Goal: Information Seeking & Learning: Learn about a topic

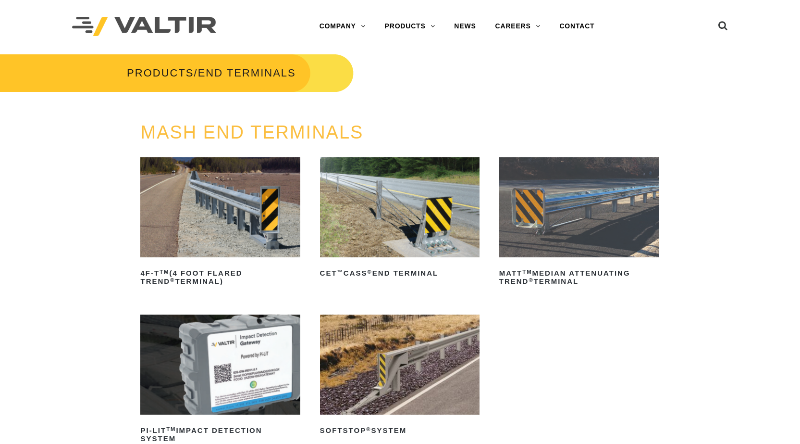
click at [217, 215] on img at bounding box center [220, 207] width 160 height 100
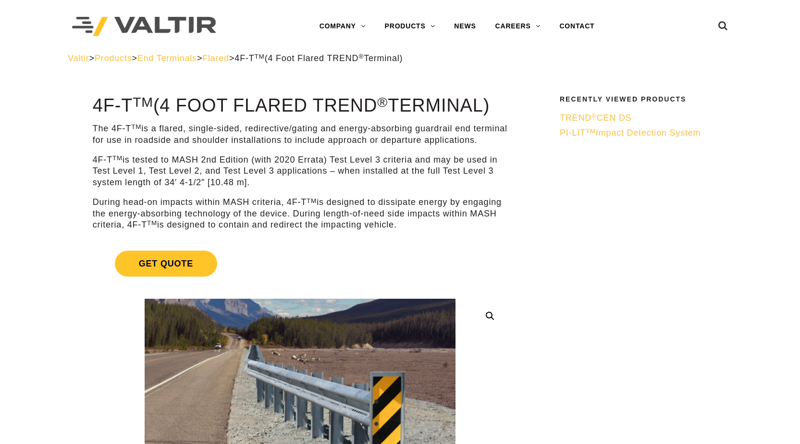
click at [95, 105] on h1 "4F-T TM (4 Foot Flared TREND ® Terminal)" at bounding box center [300, 106] width 415 height 20
drag, startPoint x: 95, startPoint y: 107, endPoint x: 509, endPoint y: 111, distance: 413.9
copy h1 "4F-T TM (4 Foot Flared TREND ® Terminal)"
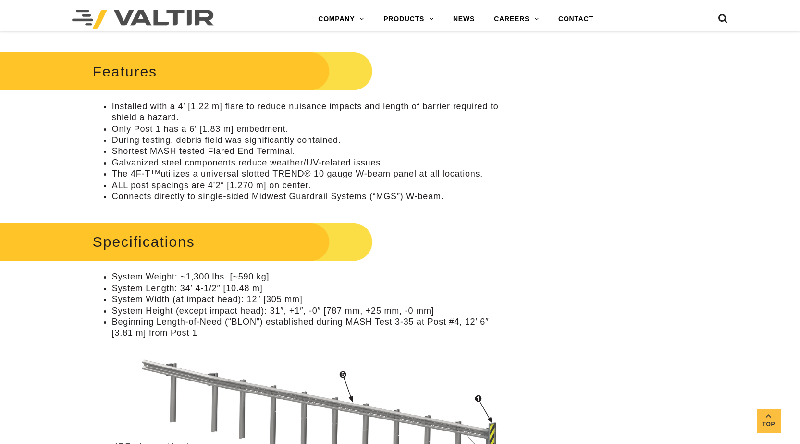
scroll to position [481, 0]
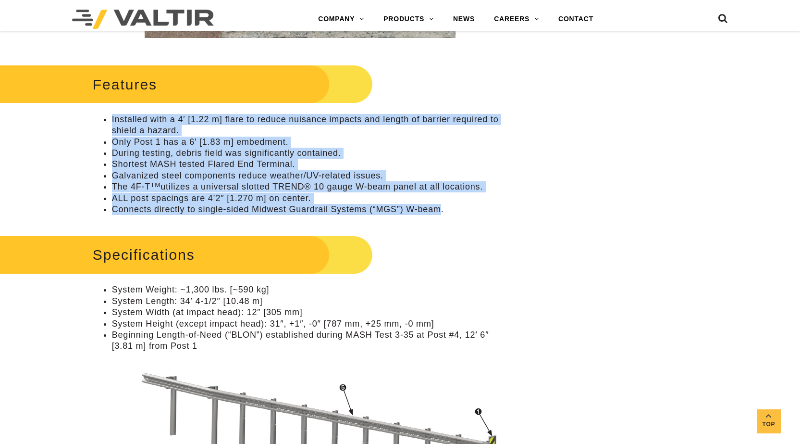
drag, startPoint x: 114, startPoint y: 131, endPoint x: 442, endPoint y: 222, distance: 340.3
click at [442, 215] on ul "Installed with a 4′ [1.22 m] flare to reduce nuisance impacts and length of bar…" at bounding box center [300, 164] width 415 height 101
copy ul "Installed with a 4′ [1.22 m] flare to reduce nuisance impacts and length of bar…"
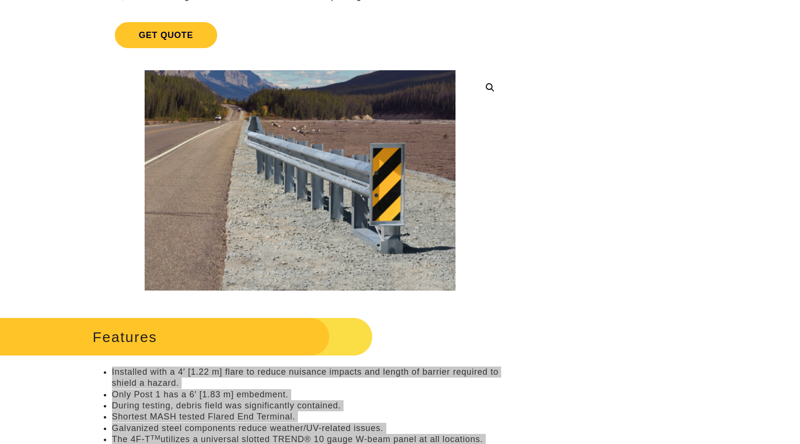
scroll to position [0, 0]
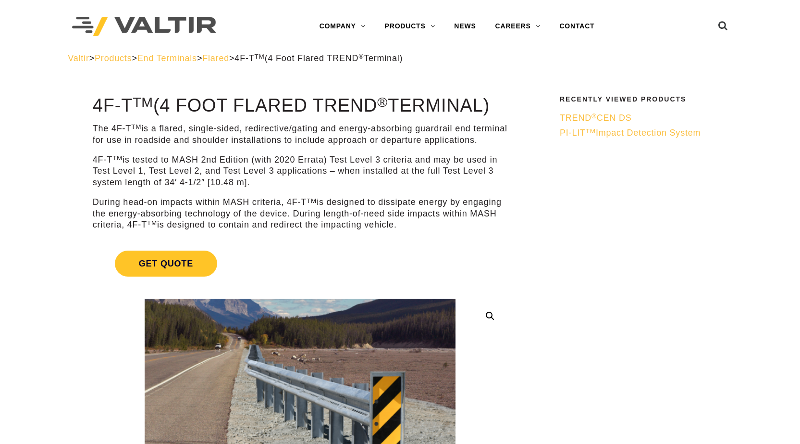
click at [198, 169] on p "4F-T TM is tested to MASH 2nd Edition (with 2020 Errata) Test Level 3 criteria …" at bounding box center [300, 171] width 415 height 34
